Goal: Navigation & Orientation: Find specific page/section

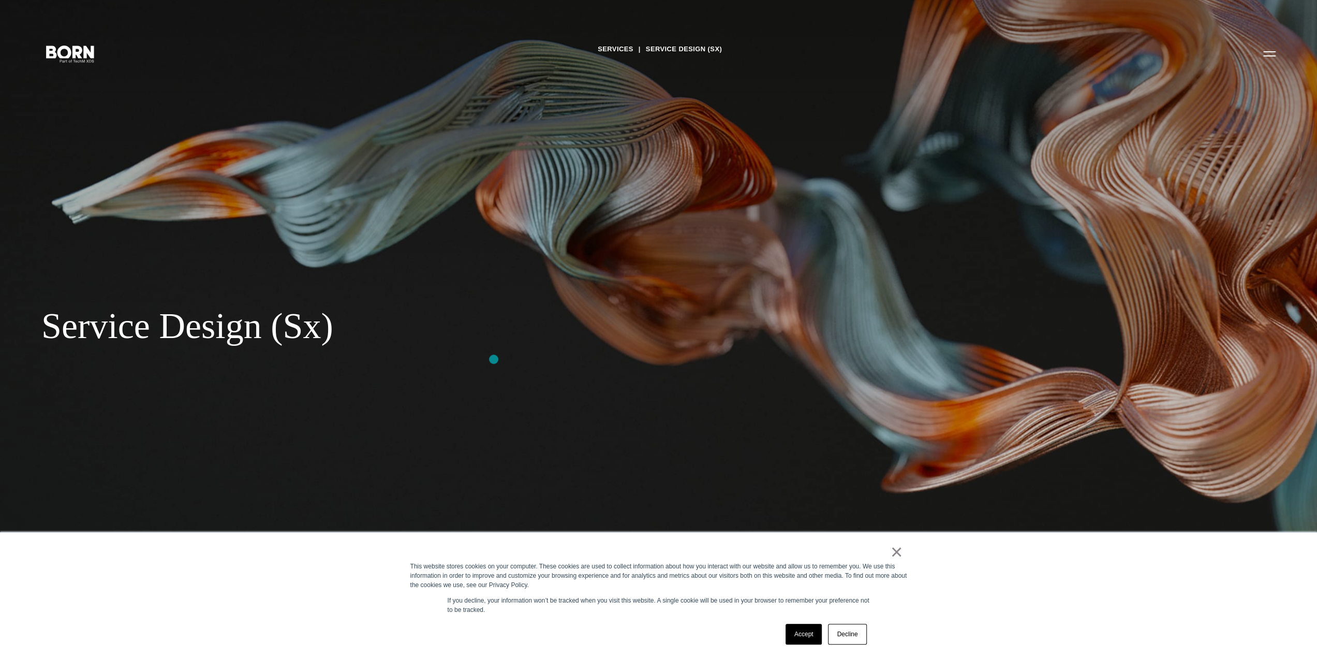
scroll to position [155, 0]
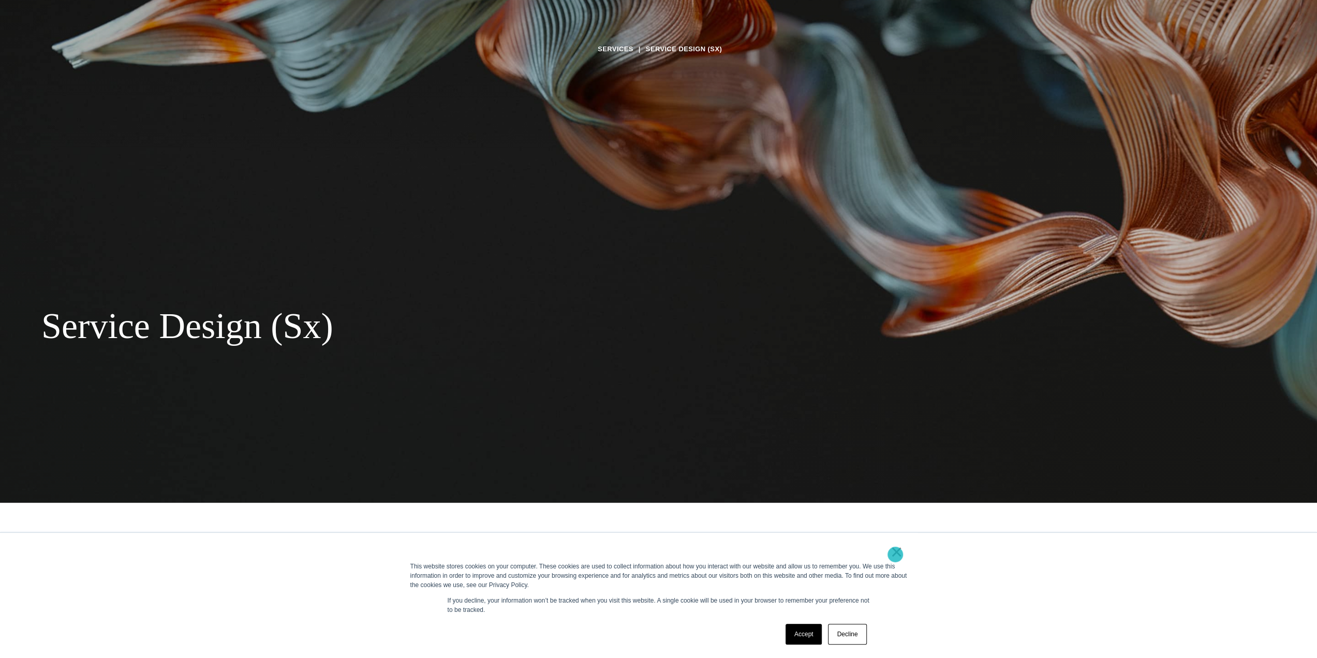
click at [895, 554] on link "×" at bounding box center [896, 551] width 12 height 9
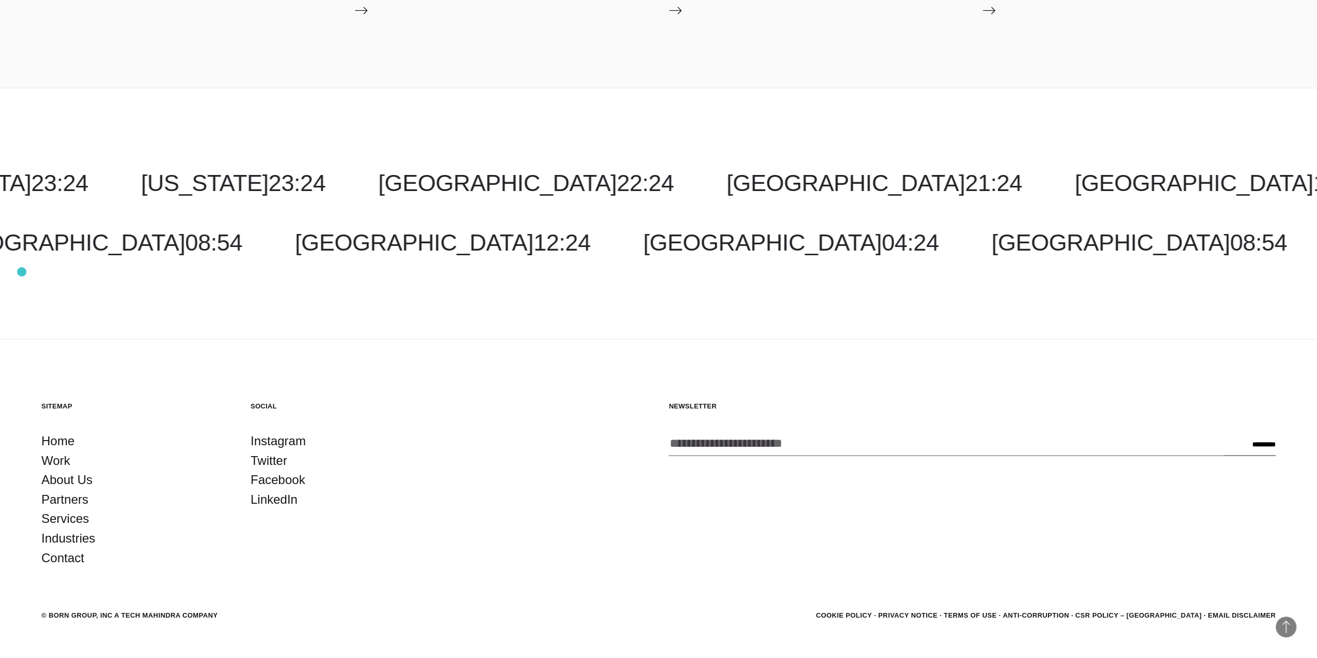
scroll to position [1628, 0]
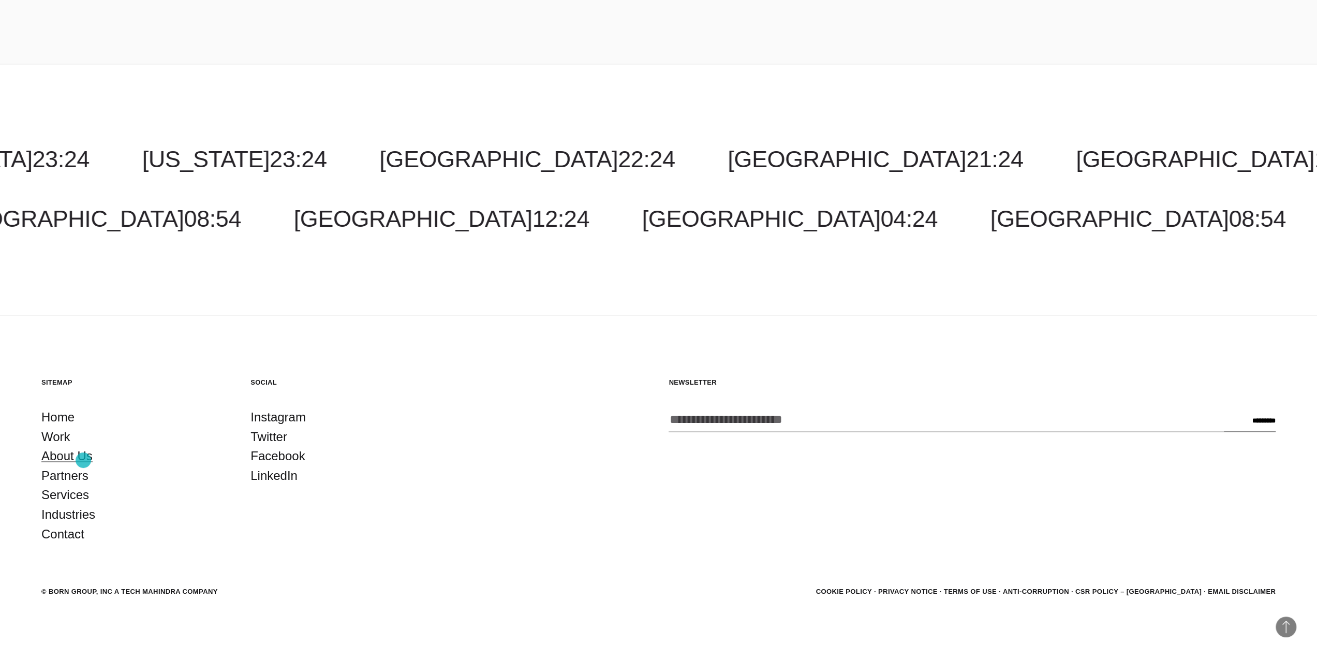
click at [83, 460] on link "About Us" at bounding box center [66, 455] width 51 height 20
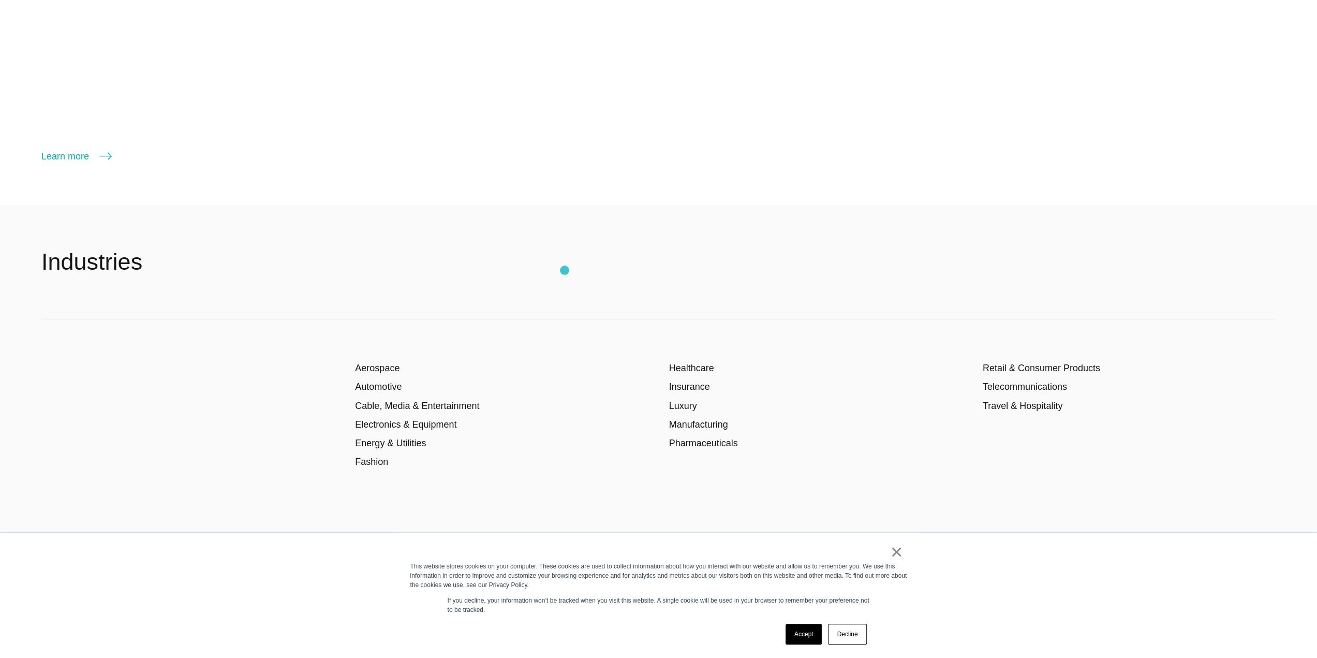
scroll to position [2535, 0]
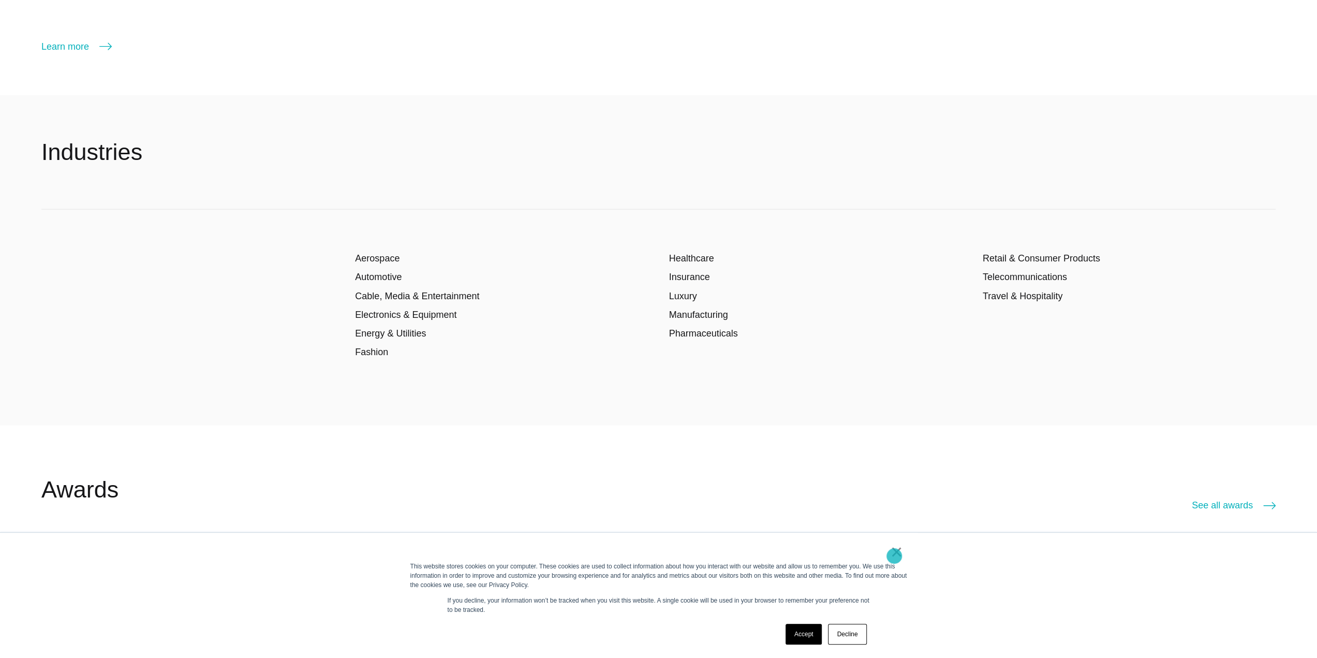
click at [894, 556] on link "×" at bounding box center [896, 551] width 12 height 9
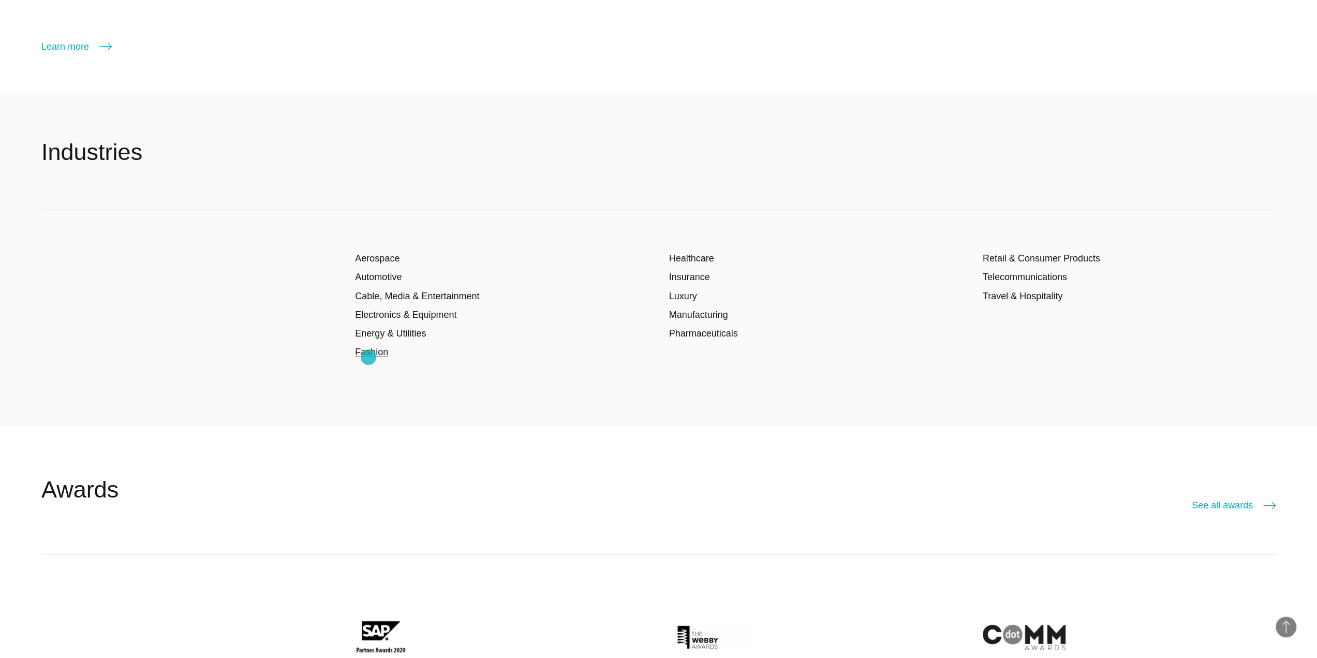
click at [368, 357] on link "Fashion" at bounding box center [371, 352] width 33 height 10
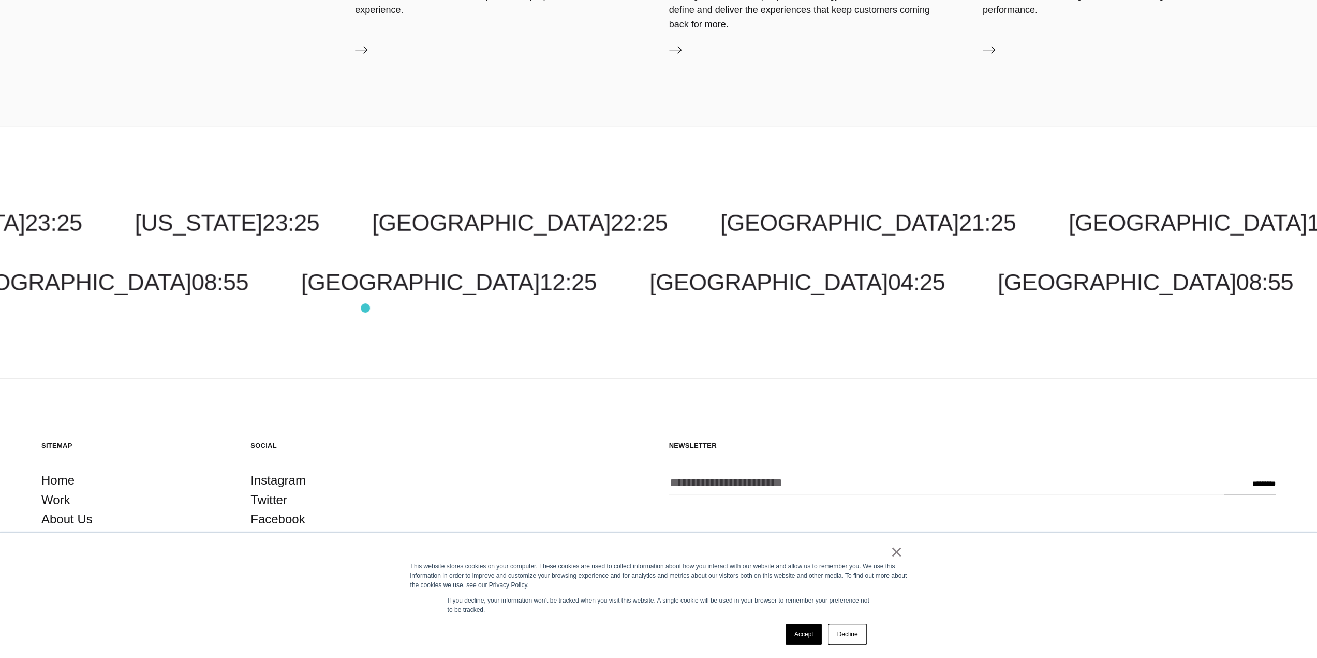
scroll to position [2624, 0]
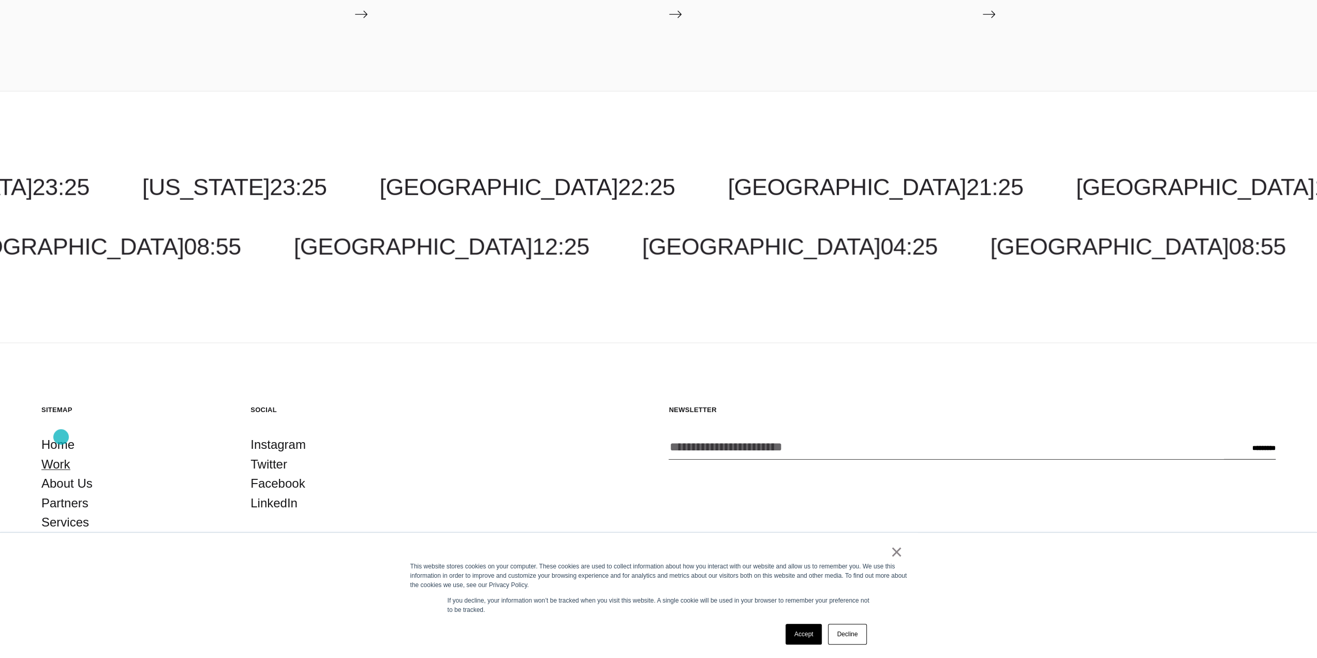
click at [61, 454] on link "Work" at bounding box center [55, 464] width 29 height 20
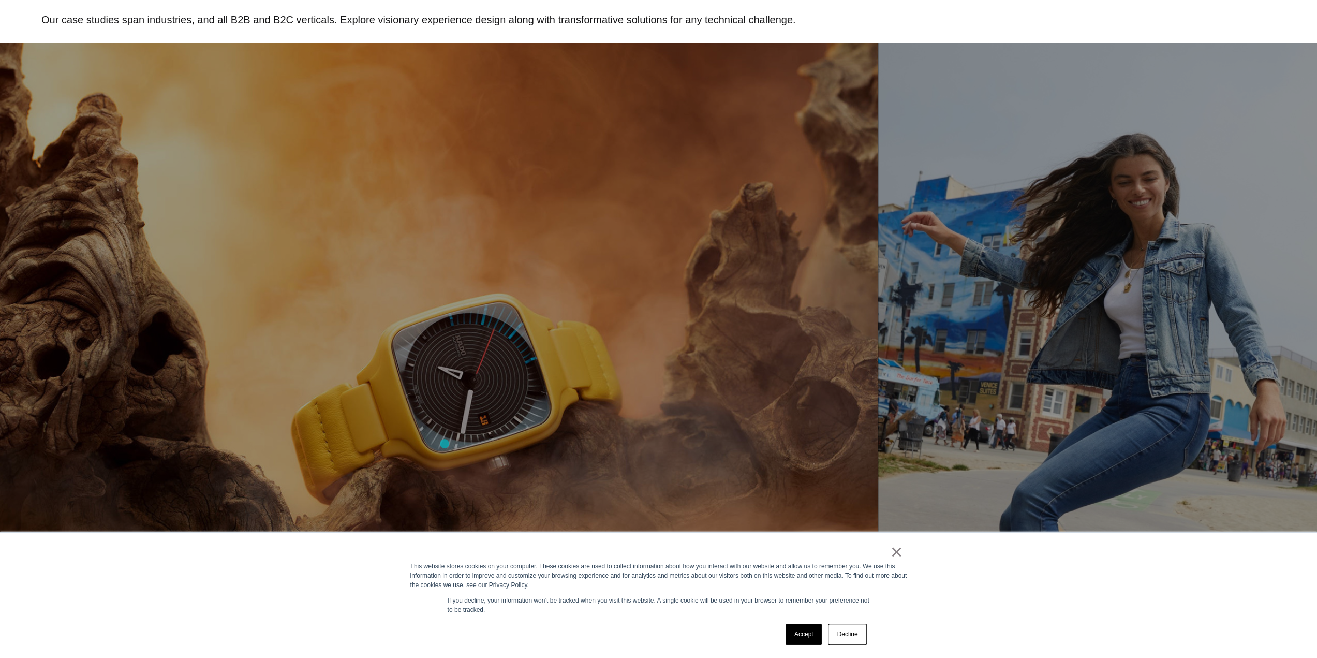
scroll to position [621, 0]
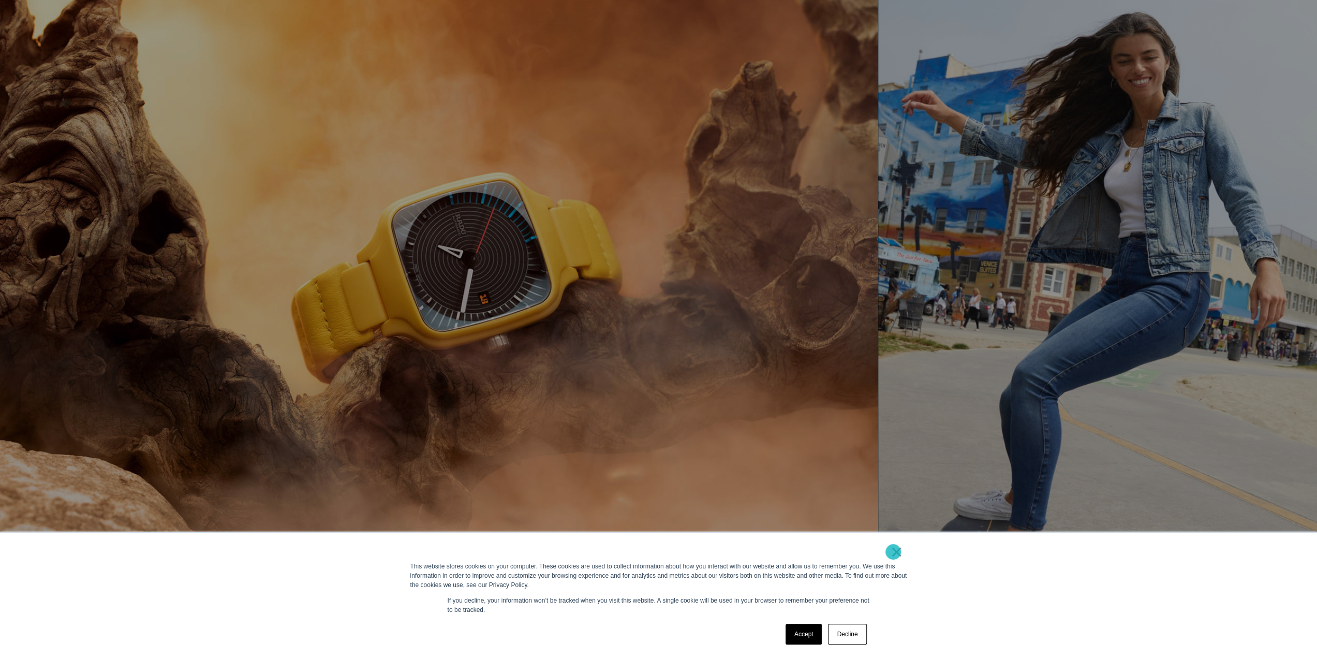
click at [893, 552] on link "×" at bounding box center [896, 551] width 12 height 9
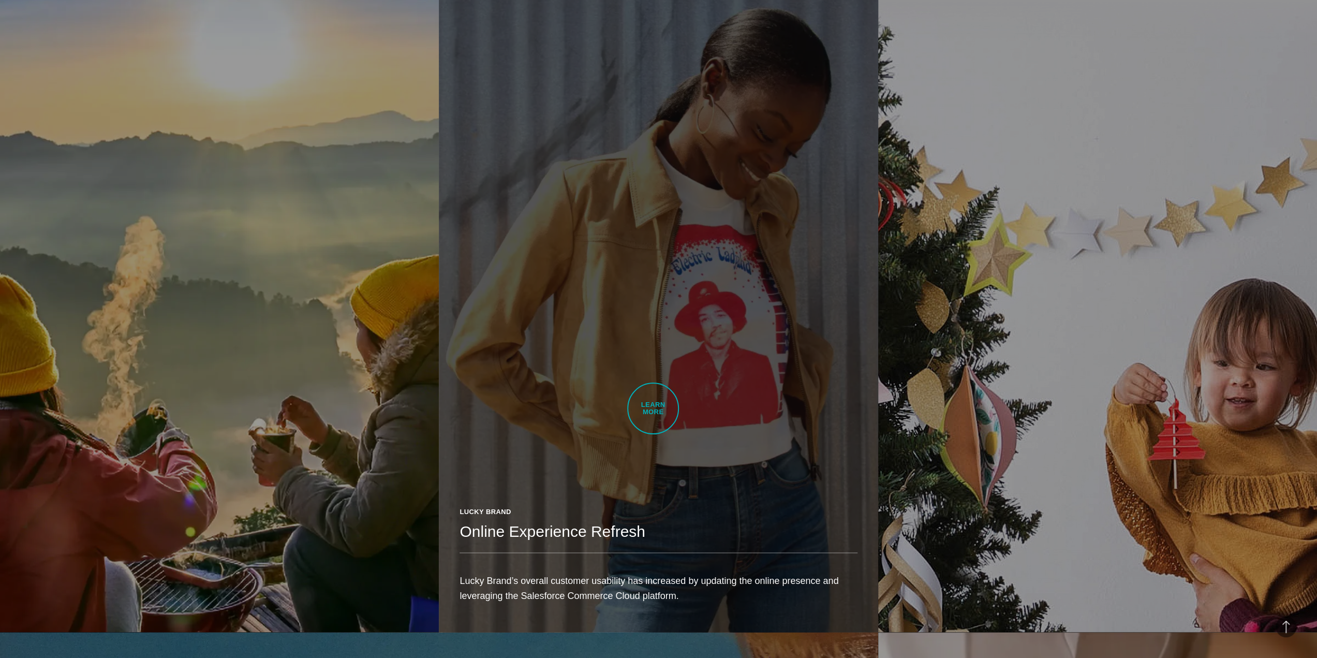
scroll to position [1397, 0]
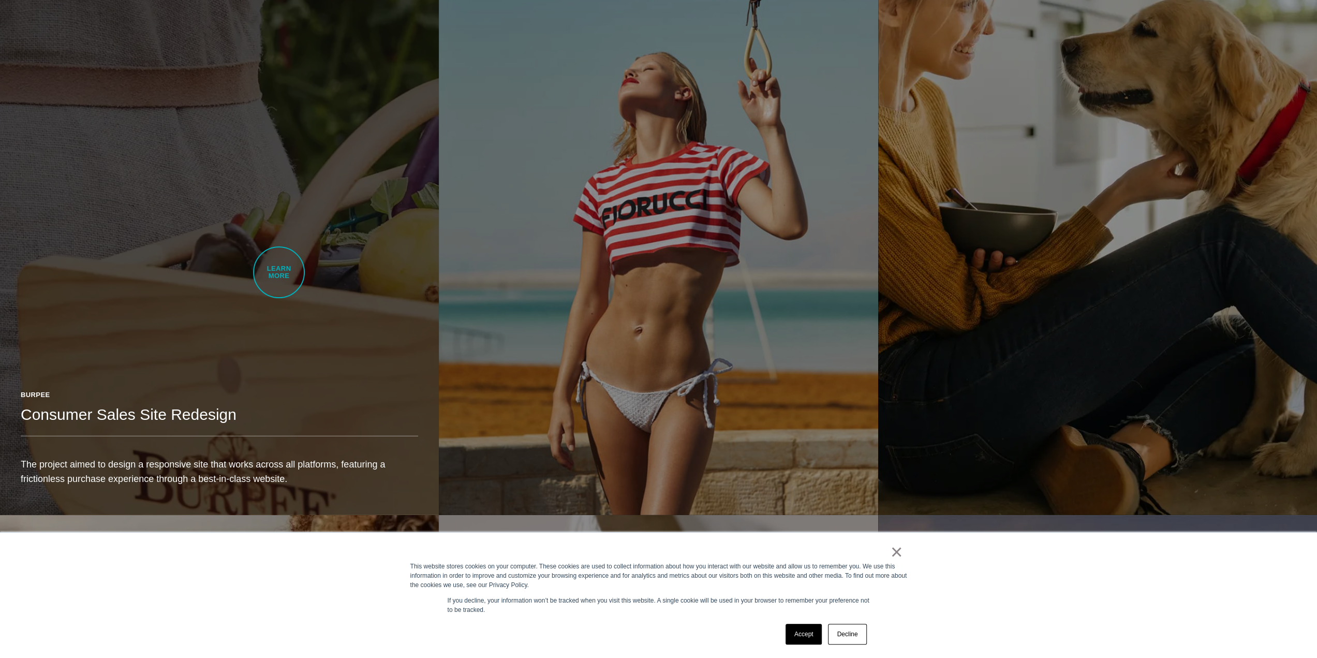
scroll to position [2794, 0]
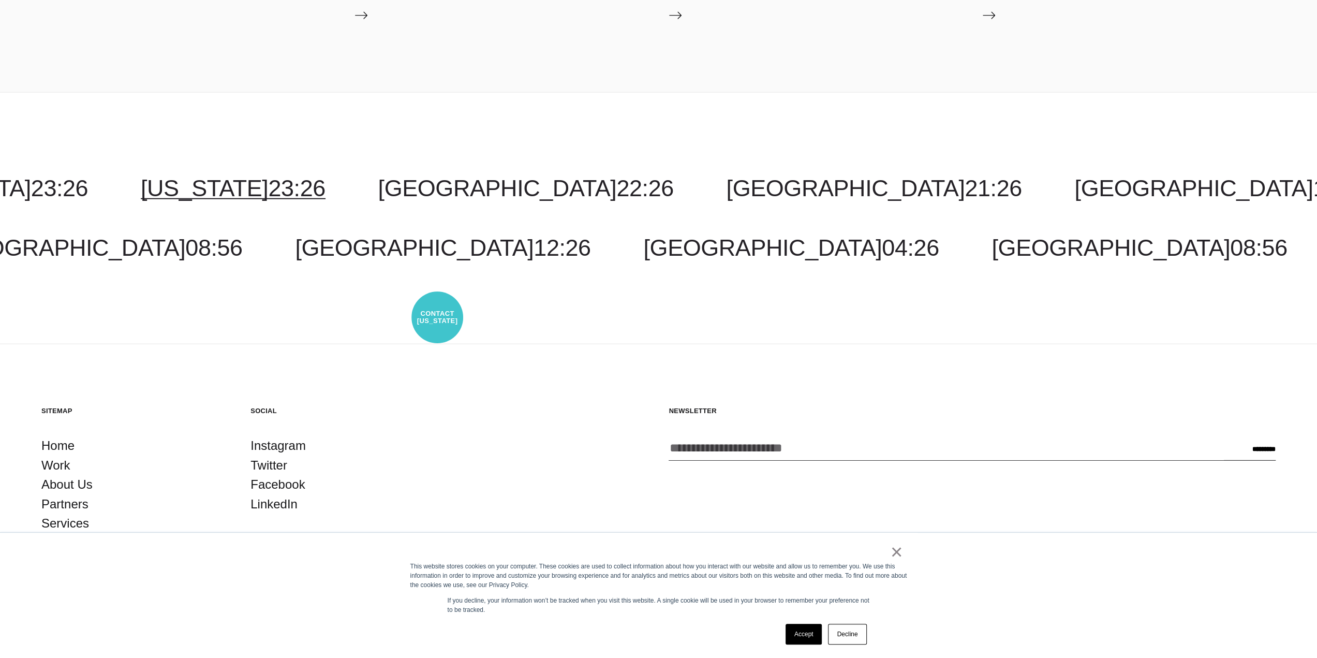
scroll to position [2624, 0]
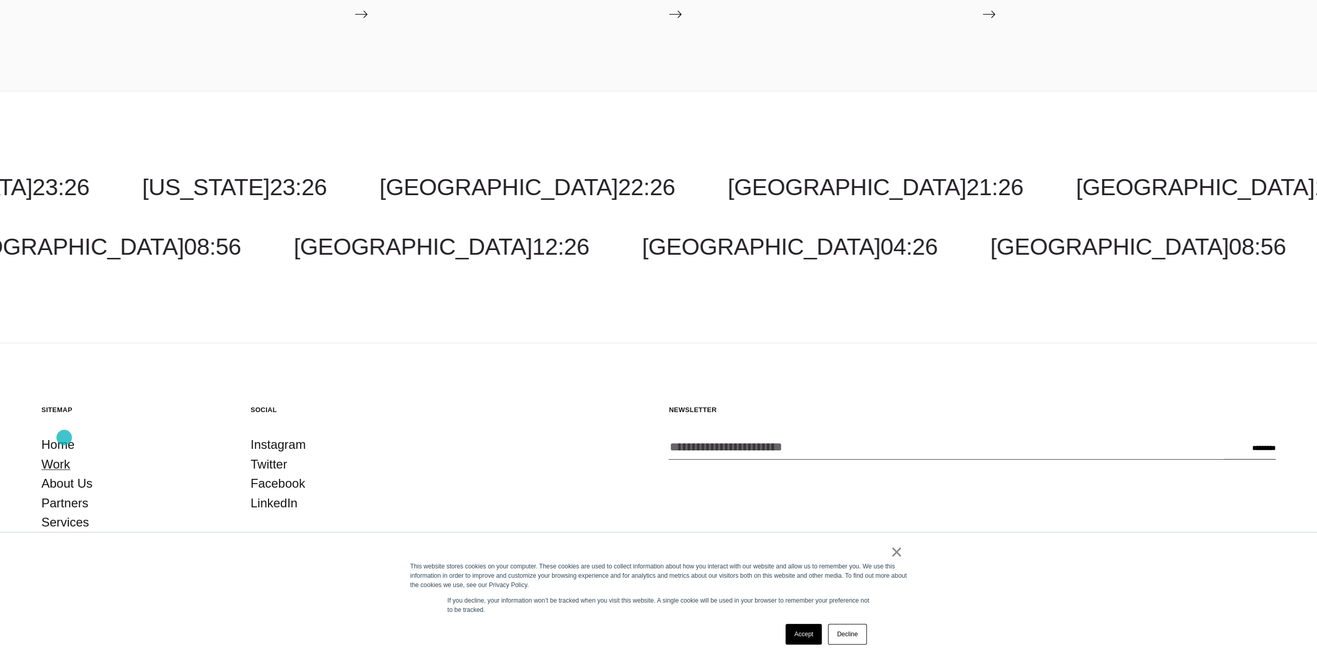
click at [64, 454] on link "Work" at bounding box center [55, 464] width 29 height 20
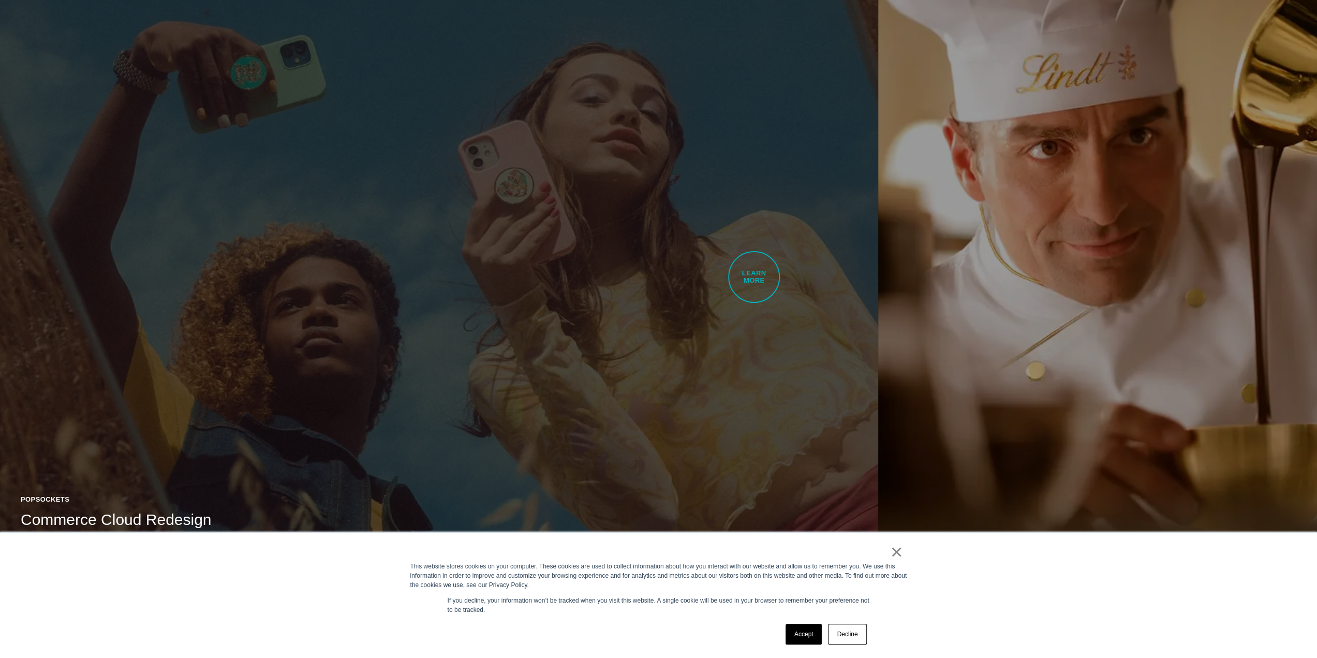
scroll to position [2121, 0]
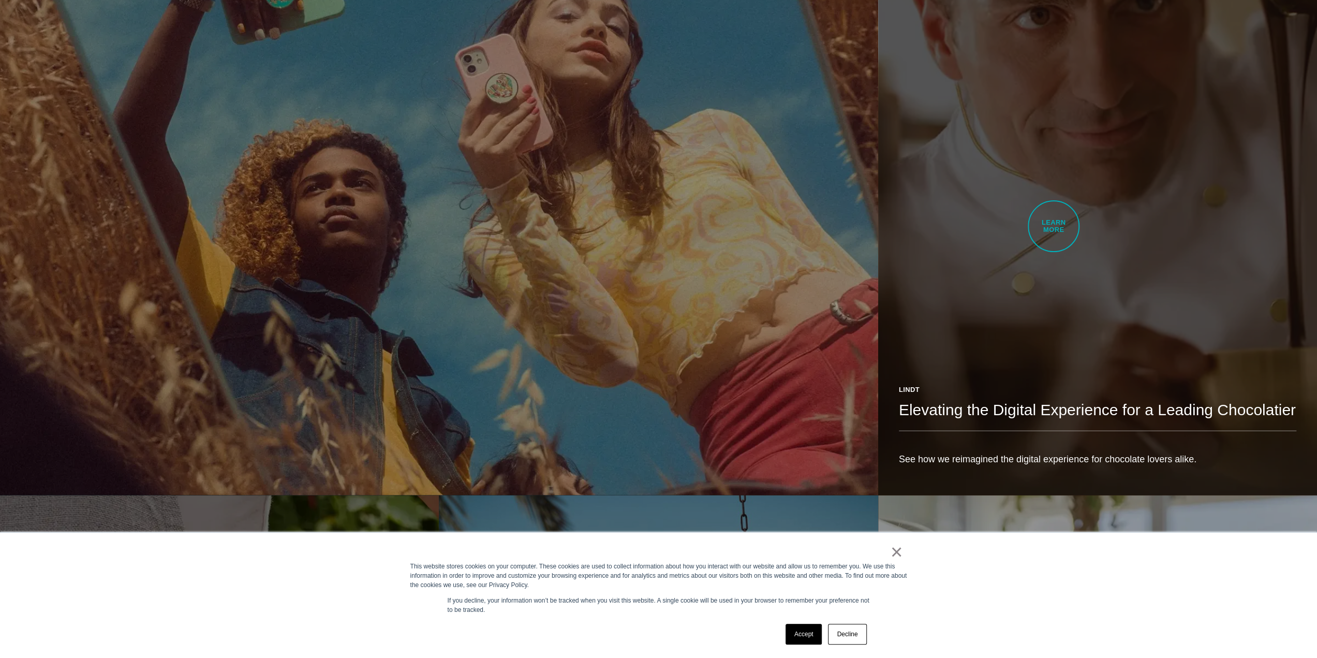
click at [1053, 226] on link "Lindt Elevating the Digital Experience for a Leading Chocolatier See how we rei…" at bounding box center [1097, 149] width 439 height 691
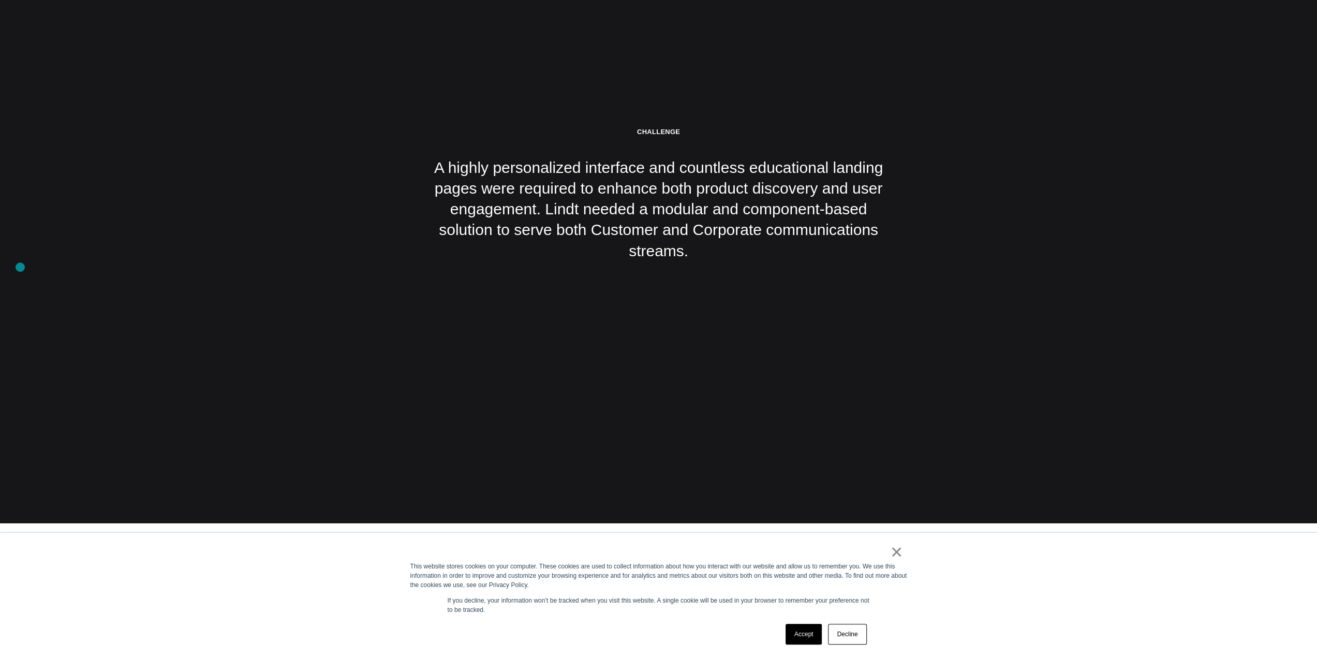
scroll to position [2949, 0]
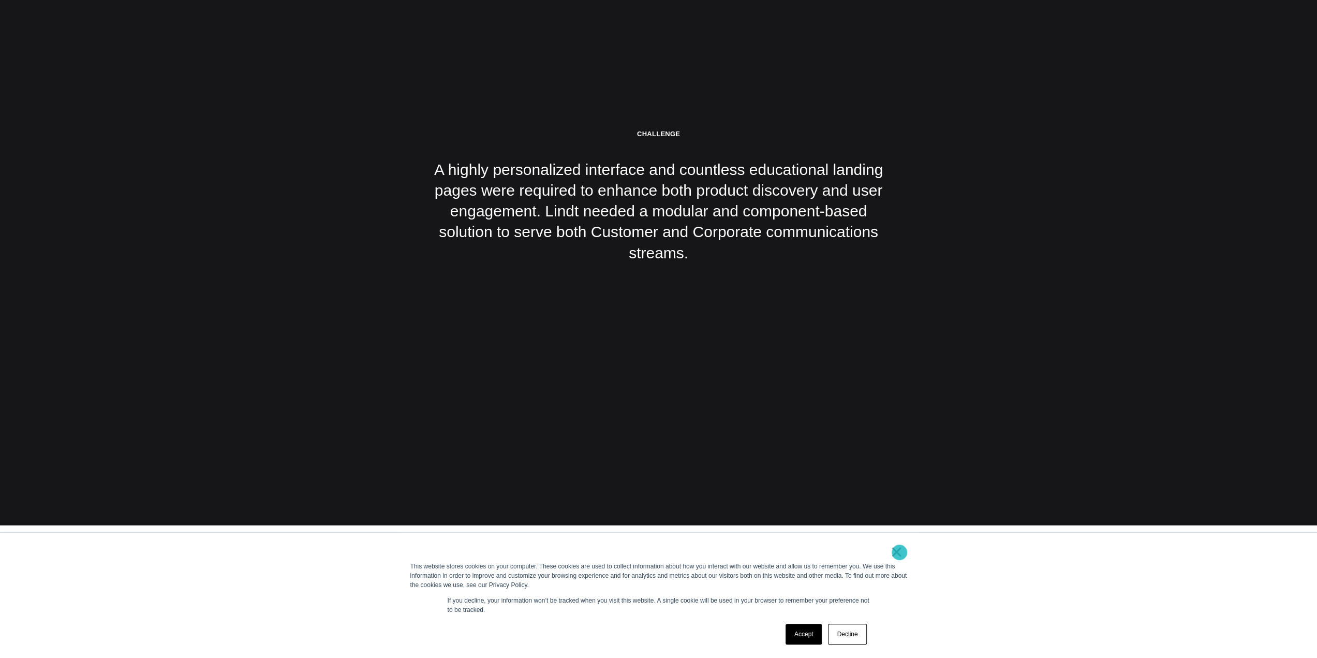
click at [897, 555] on link "×" at bounding box center [896, 551] width 12 height 9
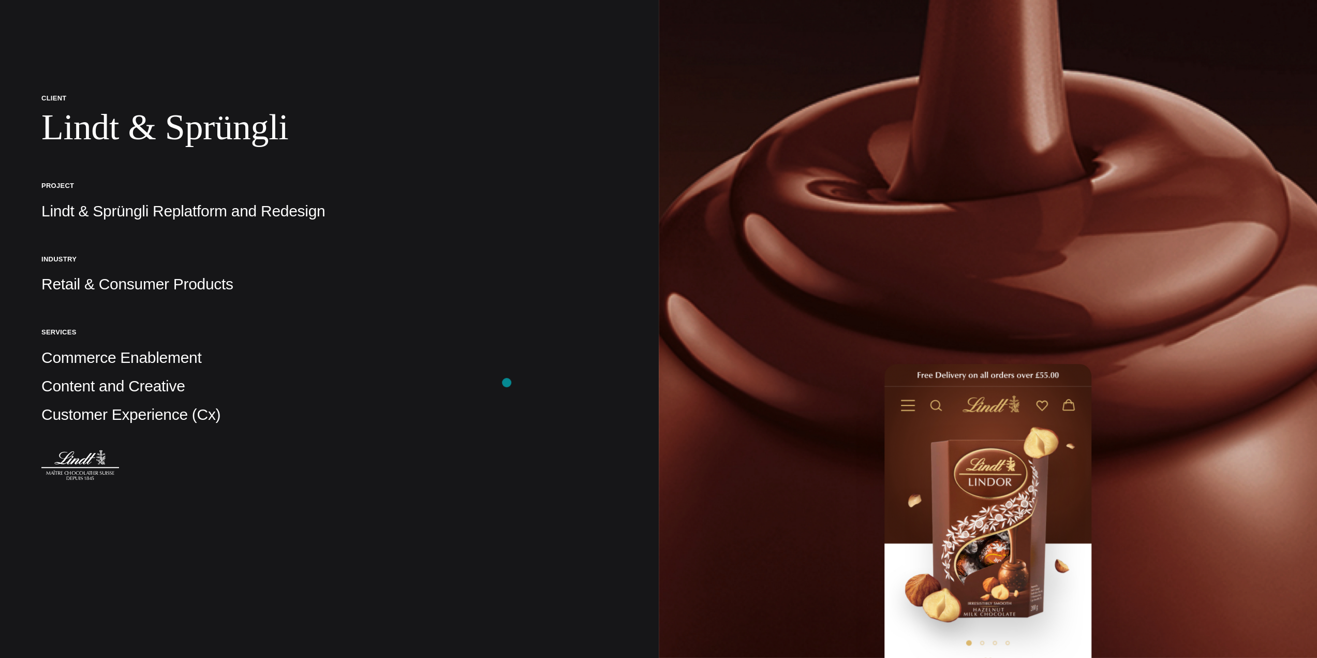
scroll to position [0, 0]
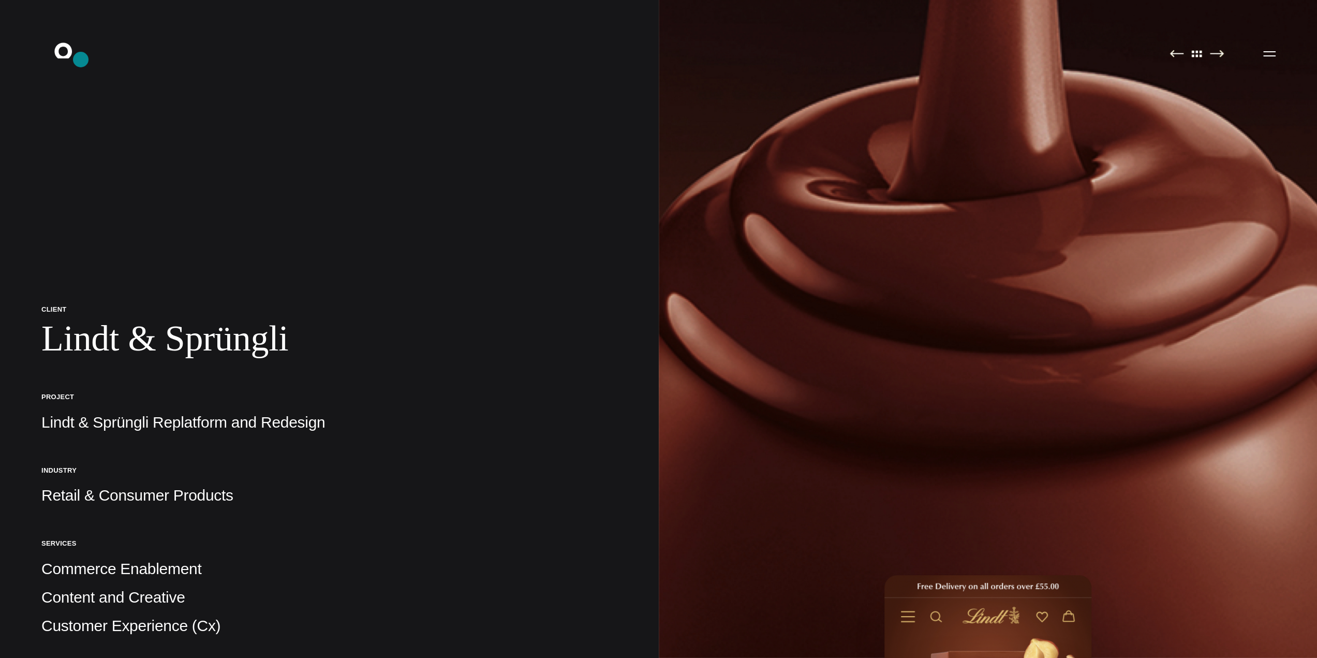
click at [81, 59] on icon ".st0{display:none;} .st1{display:inline;} .st2{font-family:'HelveticaNeue-Mediu…" at bounding box center [70, 53] width 66 height 27
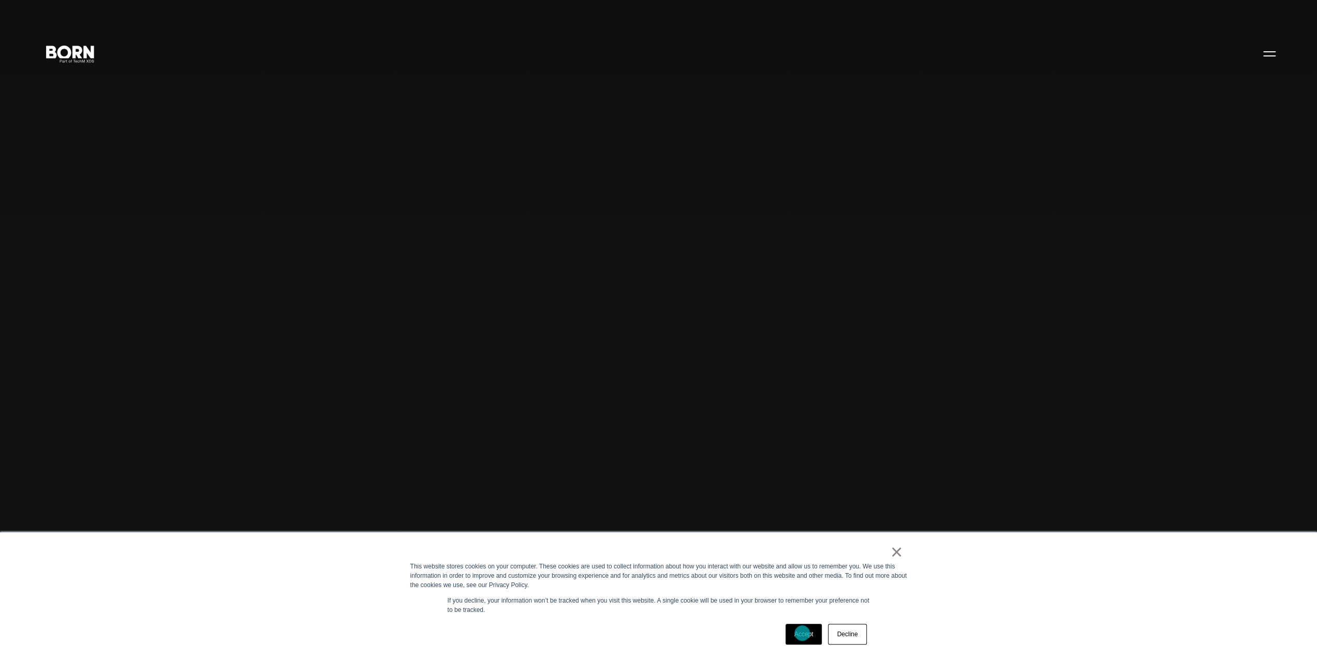
click at [802, 633] on link "Accept" at bounding box center [803, 633] width 37 height 21
